Goal: Use online tool/utility: Utilize a website feature to perform a specific function

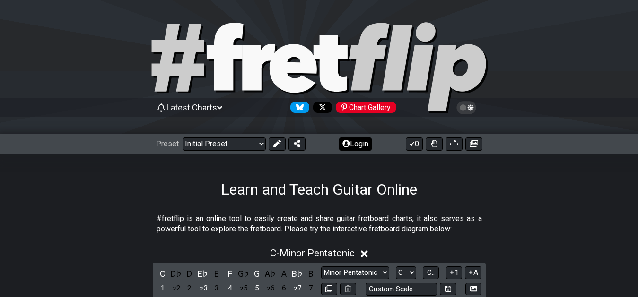
click at [358, 143] on button "Login" at bounding box center [355, 144] width 33 height 13
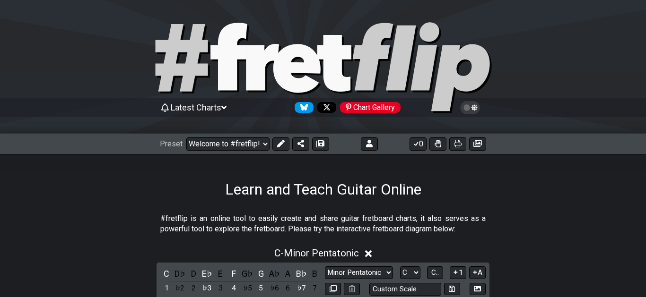
select select "C"
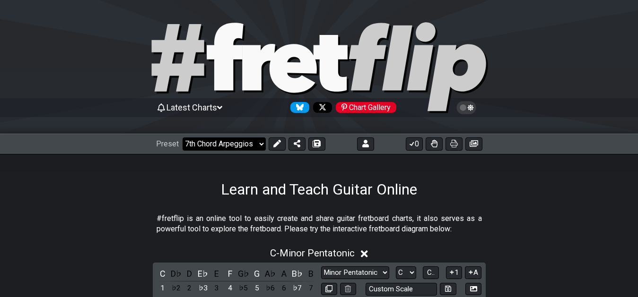
click option "7th Chord Arpeggios" at bounding box center [0, 0] width 0 height 0
select select "/welcome"
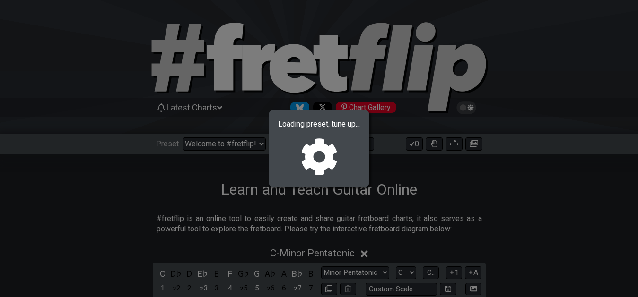
select select "F"
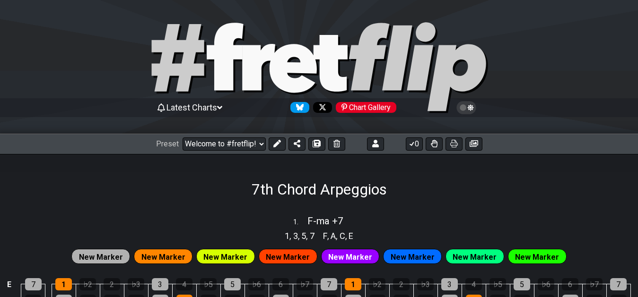
select select "/02F9A7NK"
select select "F"
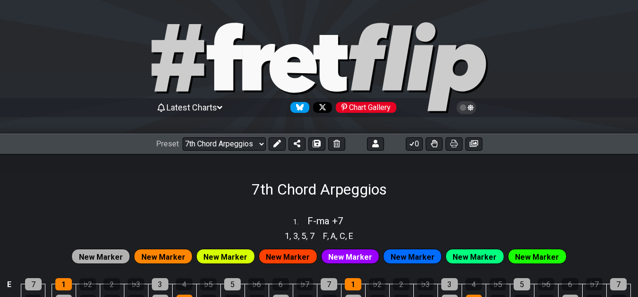
select select "F"
click option "XXX-01" at bounding box center [0, 0] width 0 height 0
select select "/02F9A7NK"
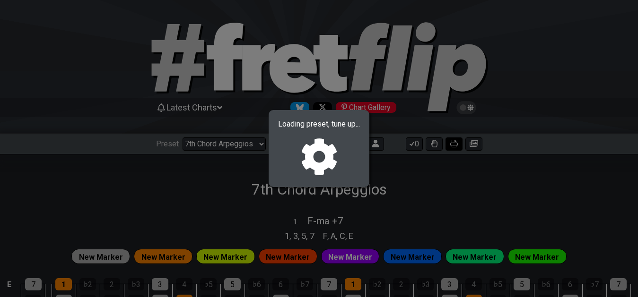
select select "F"
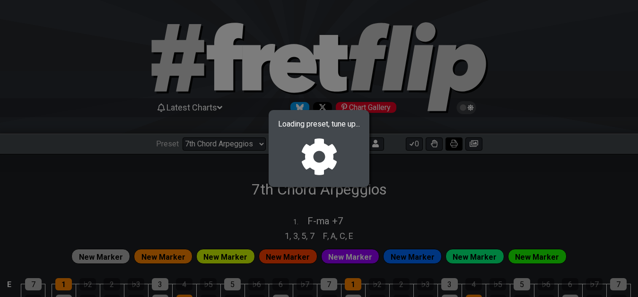
select select "F"
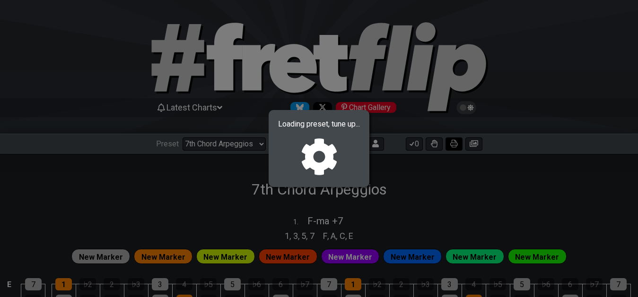
select select "F"
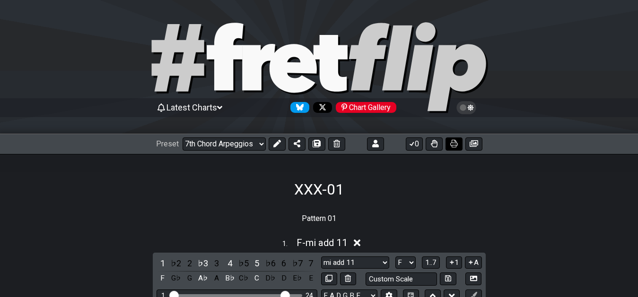
select select "/02YWF79B"
select select "ma -9 +9 #5 -7"
select select "ma #4 +6"
select select "sus +2 4 b6"
select select "mi +6"
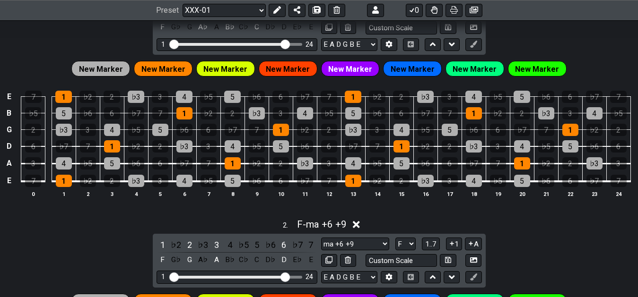
scroll to position [241, 0]
